Goal: Task Accomplishment & Management: Complete application form

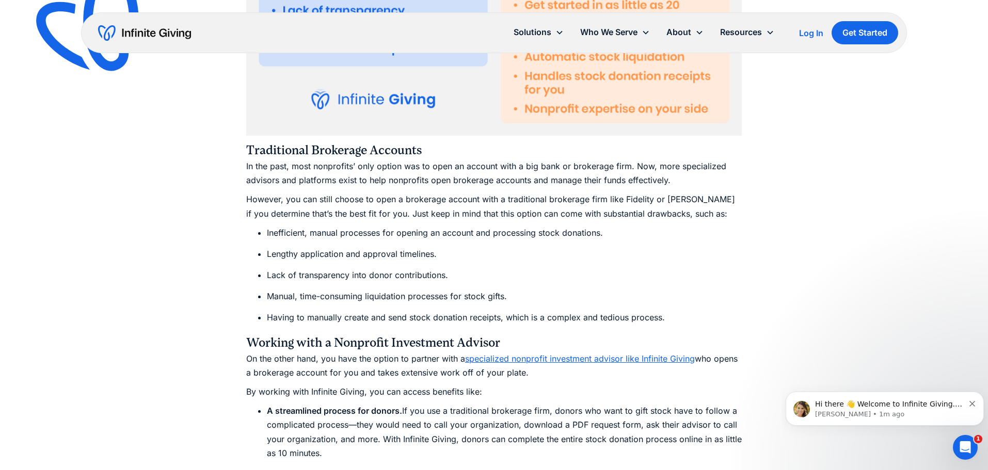
scroll to position [2634, 0]
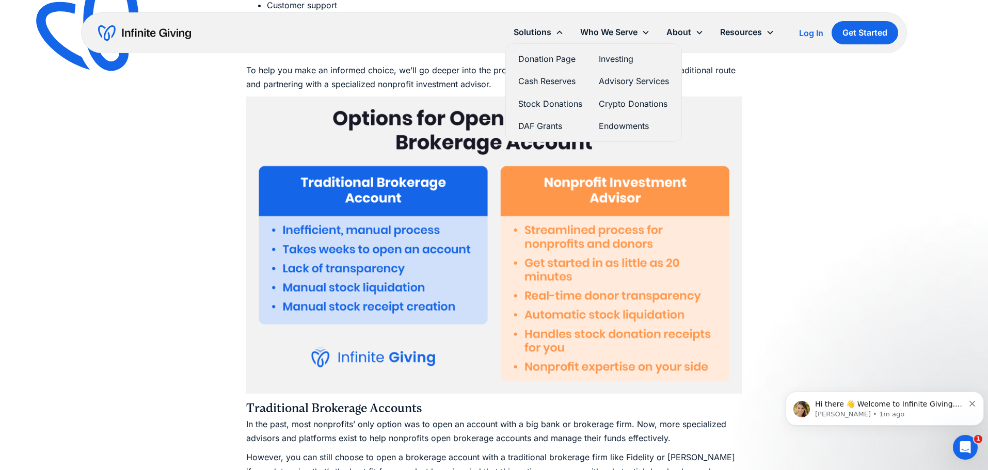
click at [570, 105] on link "Stock Donations" at bounding box center [550, 104] width 64 height 14
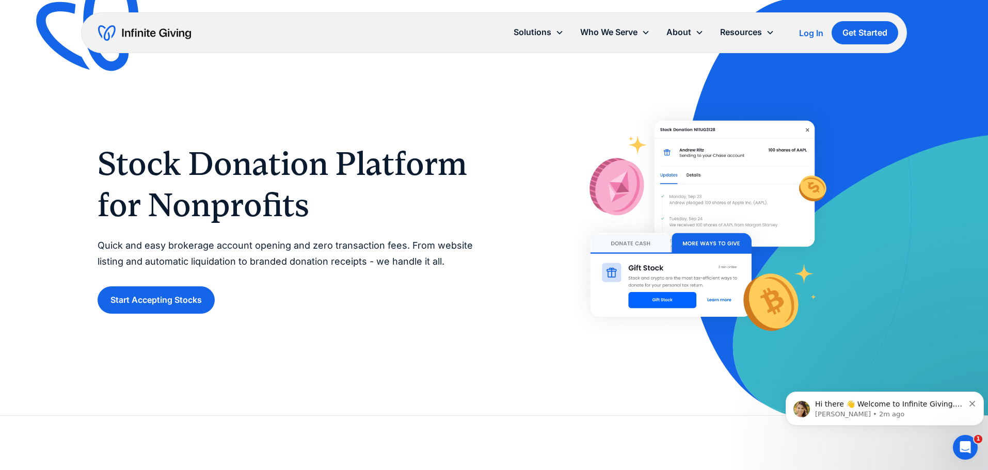
click at [180, 303] on link "Start Accepting Stocks" at bounding box center [156, 300] width 117 height 27
